Goal: Transaction & Acquisition: Purchase product/service

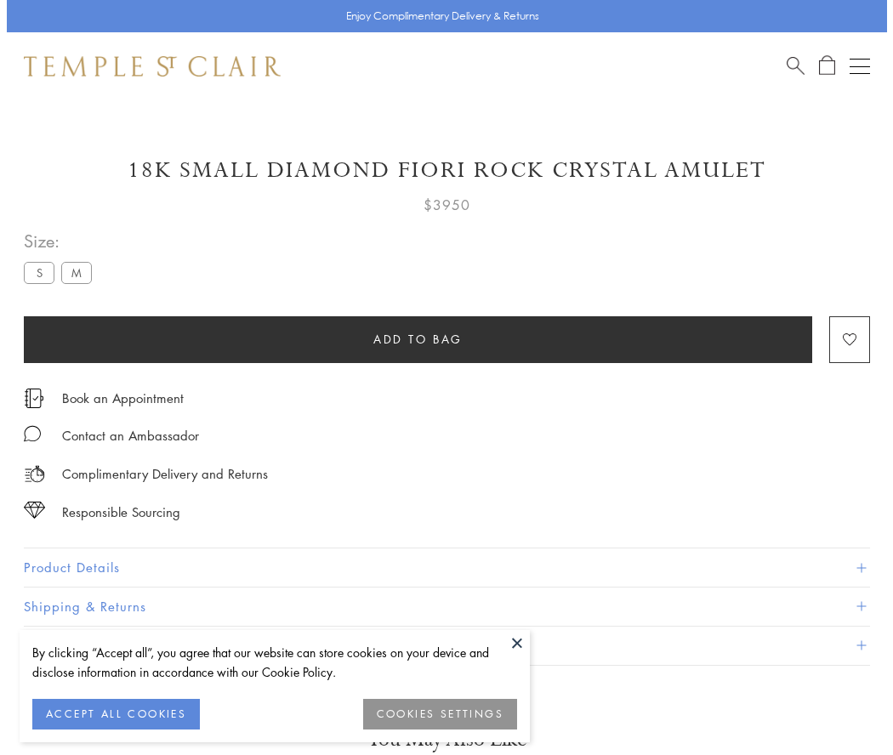
scroll to position [16, 0]
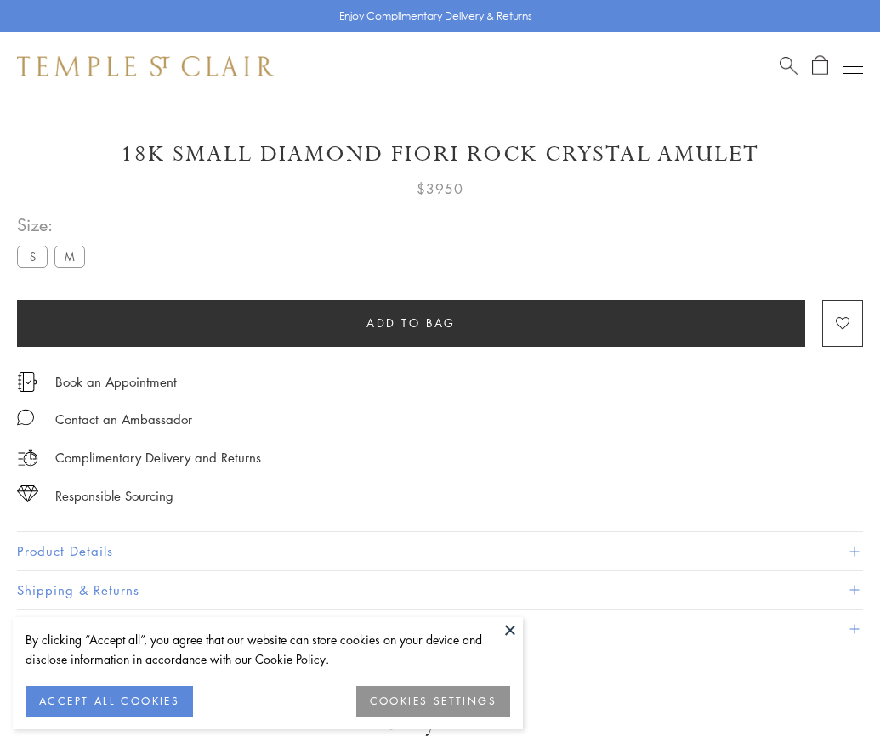
click at [411, 322] on span "Add to bag" at bounding box center [410, 323] width 89 height 19
